Goal: Task Accomplishment & Management: Manage account settings

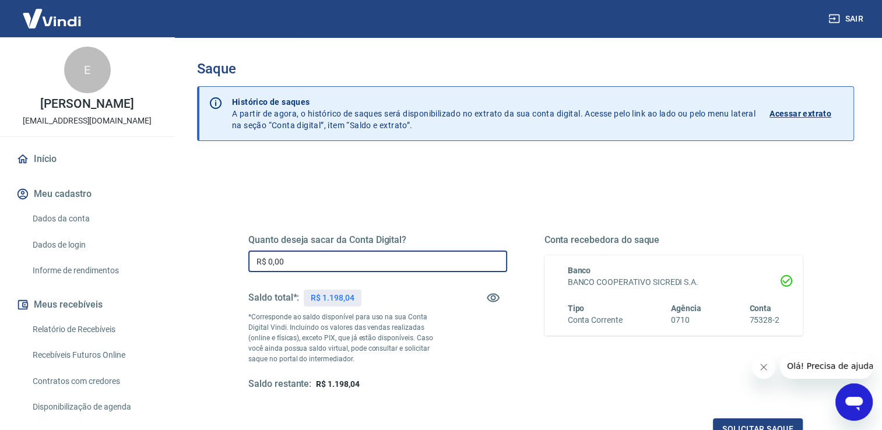
click at [359, 260] on input "R$ 0,00" at bounding box center [377, 262] width 259 height 22
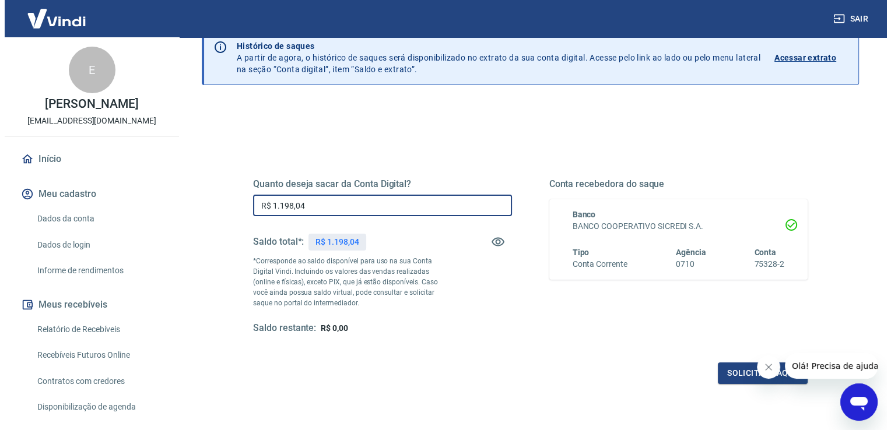
scroll to position [58, 0]
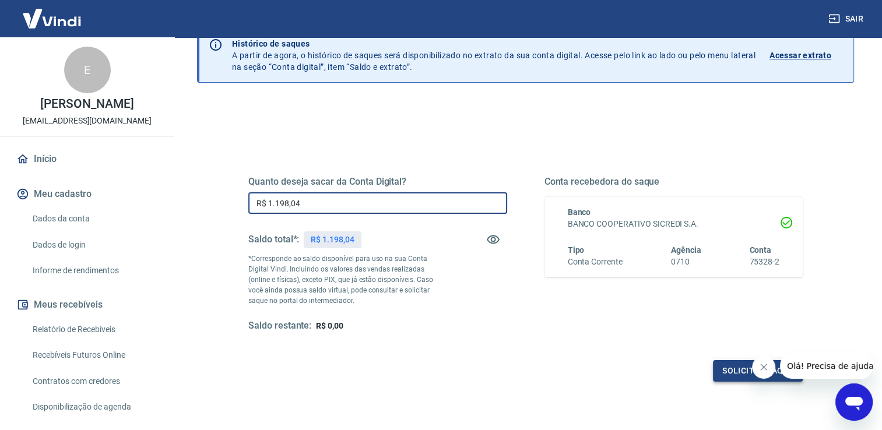
type input "R$ 1.198,04"
click at [730, 373] on button "Solicitar saque" at bounding box center [758, 371] width 90 height 22
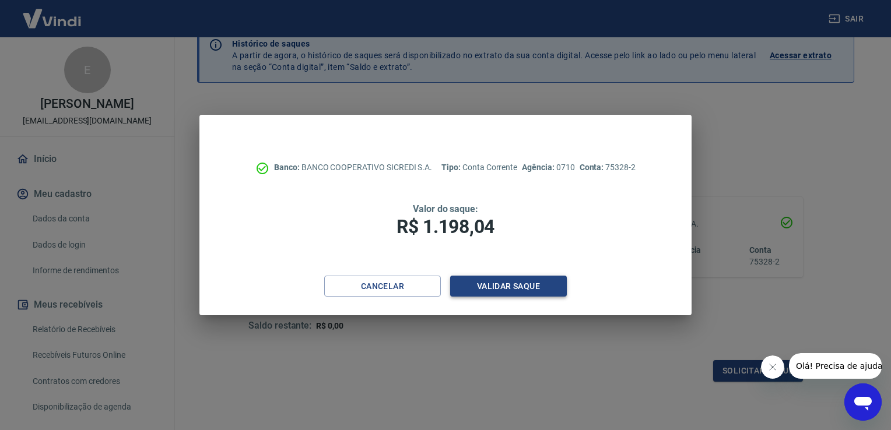
click at [537, 285] on button "Validar saque" at bounding box center [508, 287] width 117 height 22
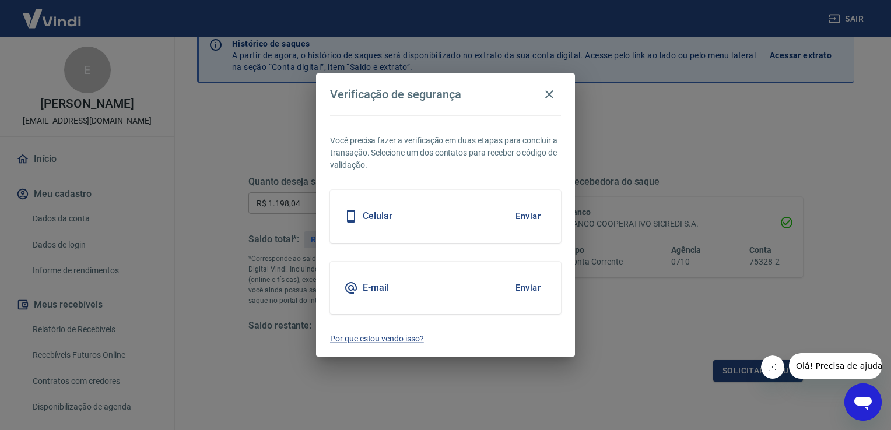
click at [496, 222] on div "Celular Enviar" at bounding box center [445, 216] width 231 height 52
click at [522, 219] on button "Enviar" at bounding box center [528, 216] width 38 height 24
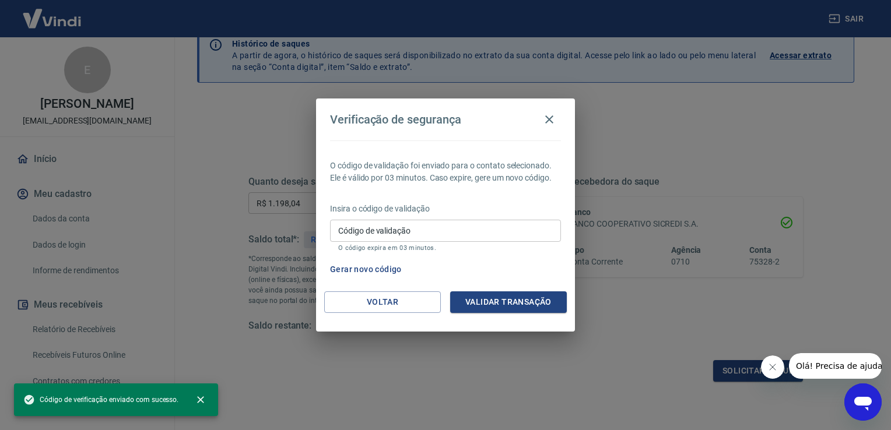
click at [509, 223] on input "Código de validação" at bounding box center [445, 231] width 231 height 22
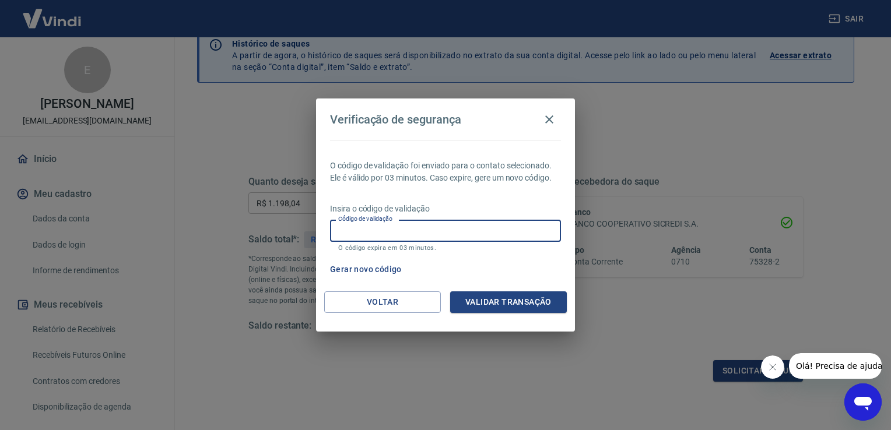
click at [455, 234] on input "Código de validação" at bounding box center [445, 231] width 231 height 22
type input "950036"
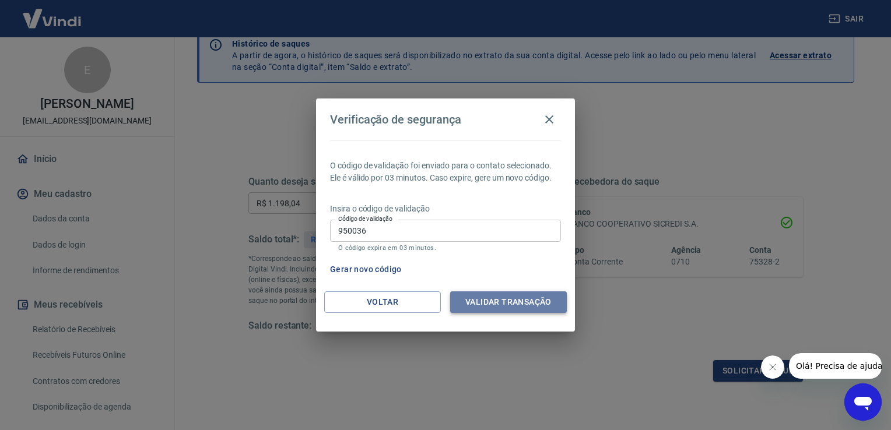
click at [478, 294] on button "Validar transação" at bounding box center [508, 303] width 117 height 22
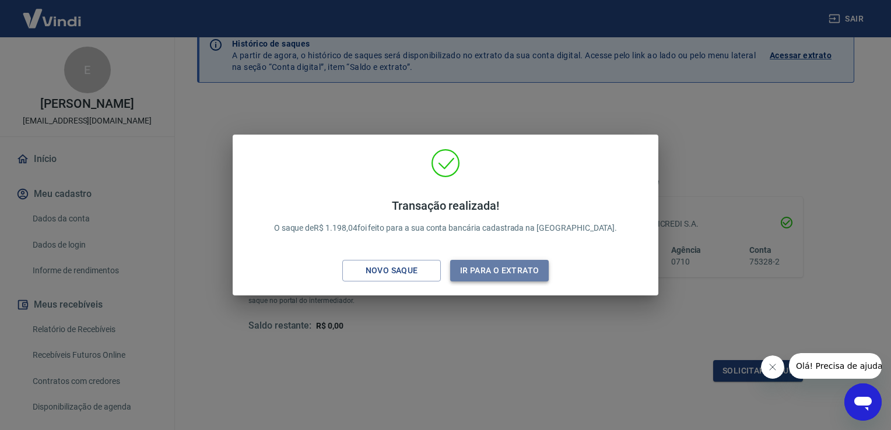
click at [470, 275] on button "Ir para o extrato" at bounding box center [499, 271] width 99 height 22
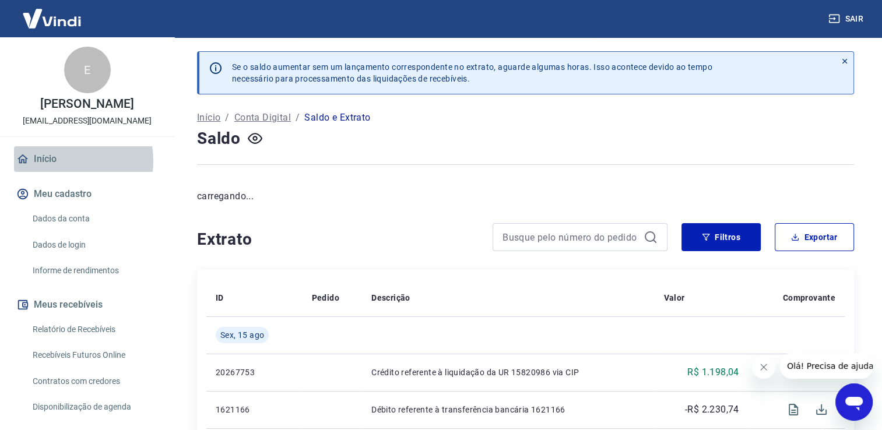
click at [56, 172] on link "Início" at bounding box center [87, 159] width 146 height 26
